Goal: Book appointment/travel/reservation

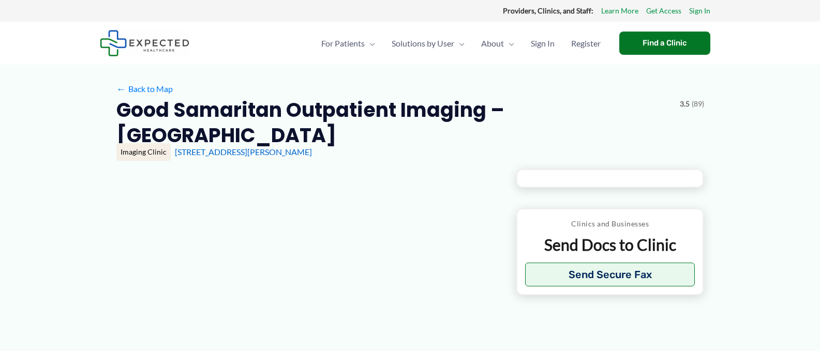
scroll to position [52, 0]
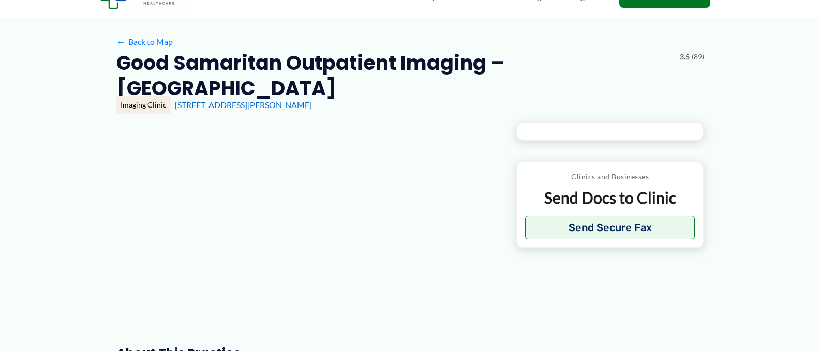
type input "**********"
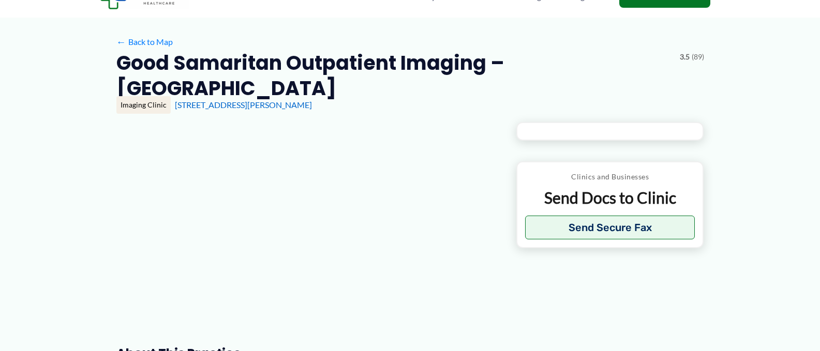
type input "**********"
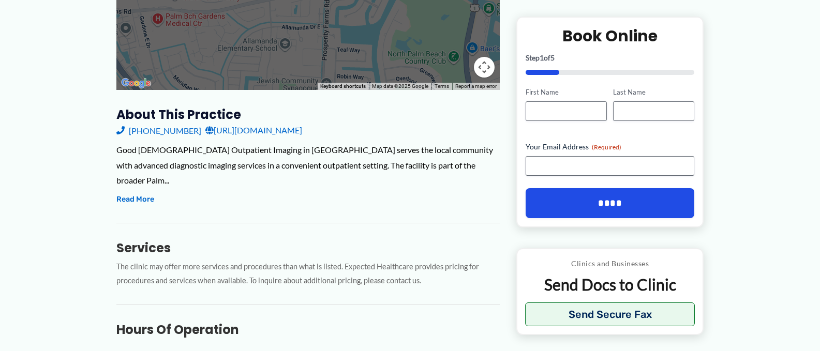
scroll to position [362, 0]
